Goal: Check status: Check status

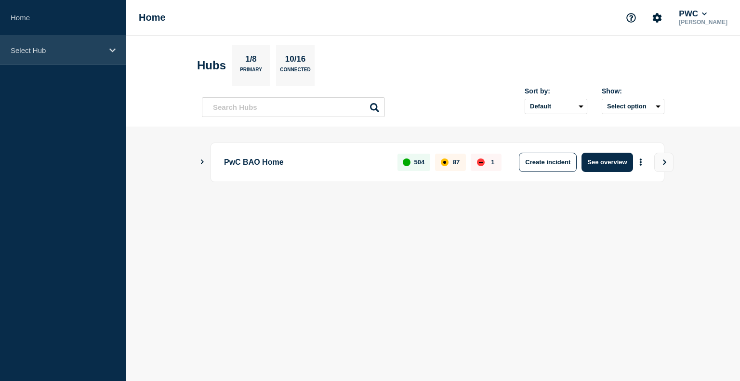
click at [69, 60] on div "Select Hub" at bounding box center [63, 50] width 126 height 29
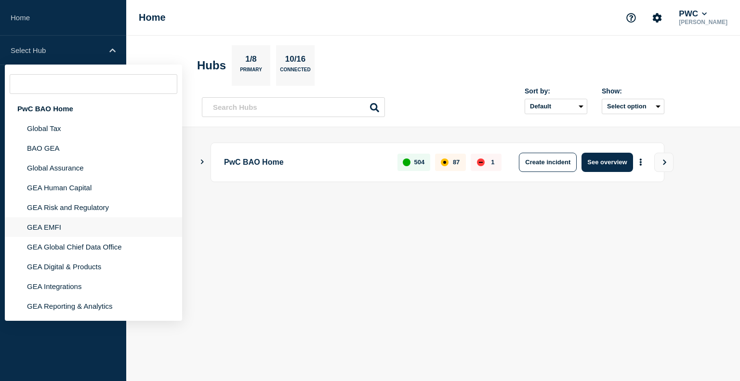
click at [72, 227] on li "GEA EMFI" at bounding box center [93, 227] width 177 height 20
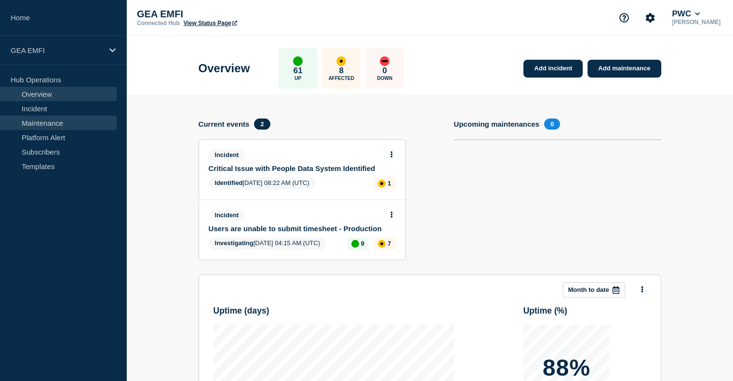
click at [65, 128] on link "Maintenance" at bounding box center [58, 123] width 117 height 14
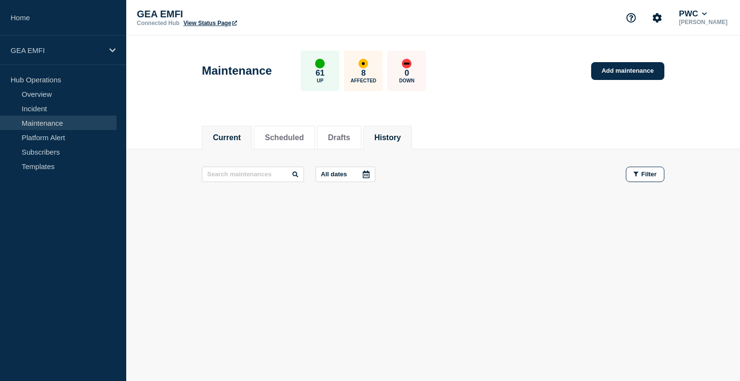
click at [401, 136] on button "History" at bounding box center [388, 138] width 27 height 9
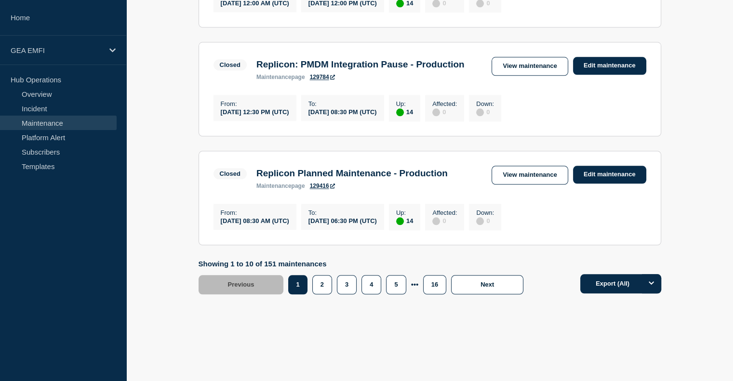
scroll to position [1097, 0]
click at [500, 288] on button "Next" at bounding box center [487, 284] width 72 height 19
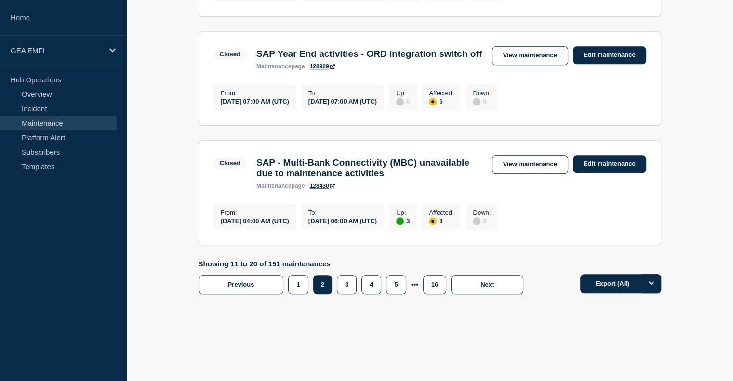
scroll to position [1173, 0]
click at [340, 285] on button "3" at bounding box center [347, 284] width 20 height 19
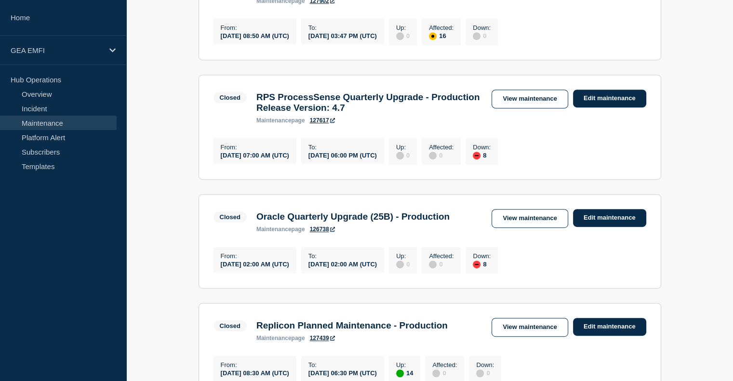
scroll to position [457, 0]
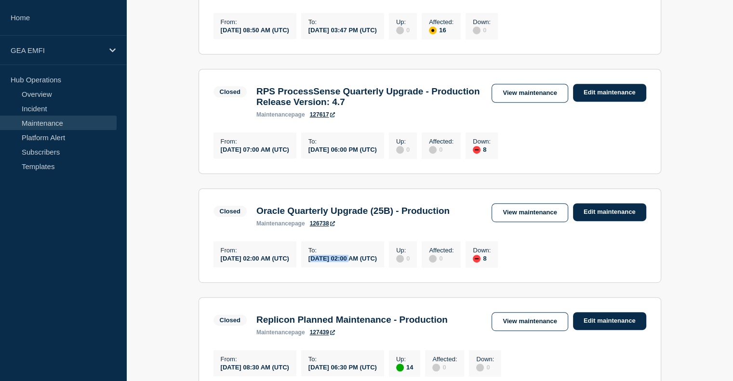
drag, startPoint x: 347, startPoint y: 273, endPoint x: 375, endPoint y: 273, distance: 28.9
click at [375, 262] on div "[DATE] 02:00 AM (UTC)" at bounding box center [342, 258] width 68 height 8
